Goal: Transaction & Acquisition: Book appointment/travel/reservation

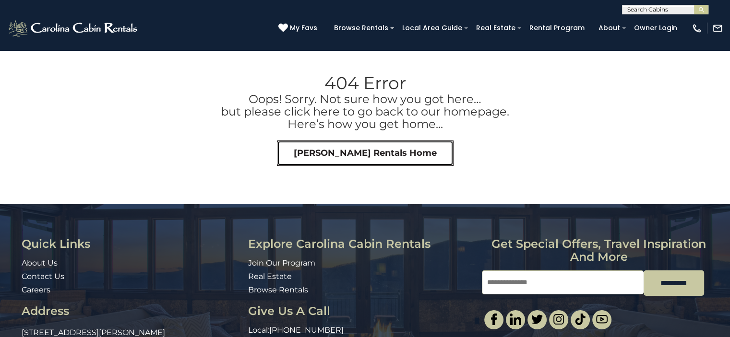
click at [362, 153] on link "[PERSON_NAME] Rentals Home" at bounding box center [365, 154] width 177 height 26
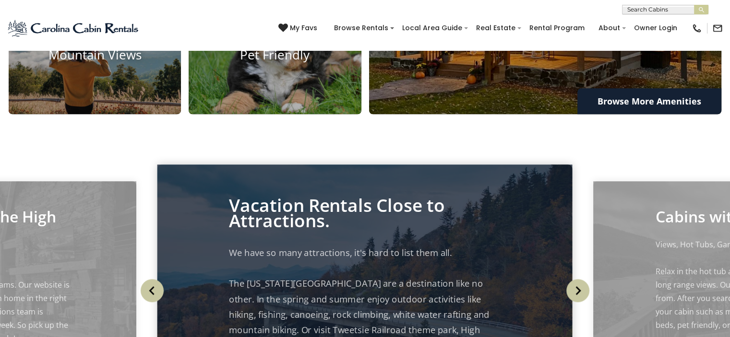
scroll to position [897, 0]
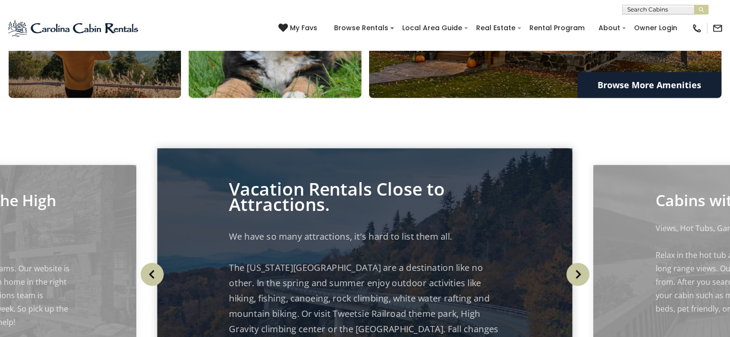
click at [286, 101] on img at bounding box center [274, 38] width 189 height 131
